Goal: Information Seeking & Learning: Learn about a topic

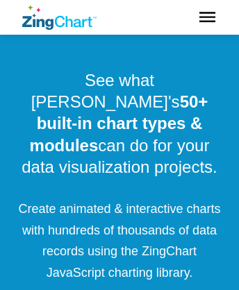
scroll to position [20, 0]
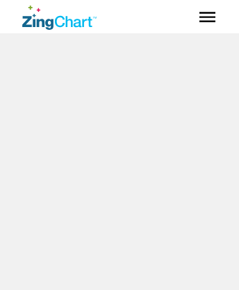
scroll to position [4180, 0]
click at [59, 17] on icon "ZingChart Logo. Click to return to the homepage" at bounding box center [73, 21] width 37 height 12
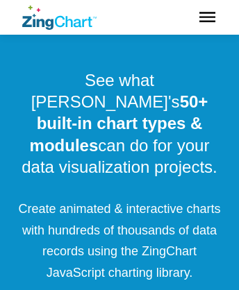
click at [59, 17] on icon "ZingChart Logo. Click to return to the homepage" at bounding box center [73, 21] width 37 height 12
